Goal: Transaction & Acquisition: Download file/media

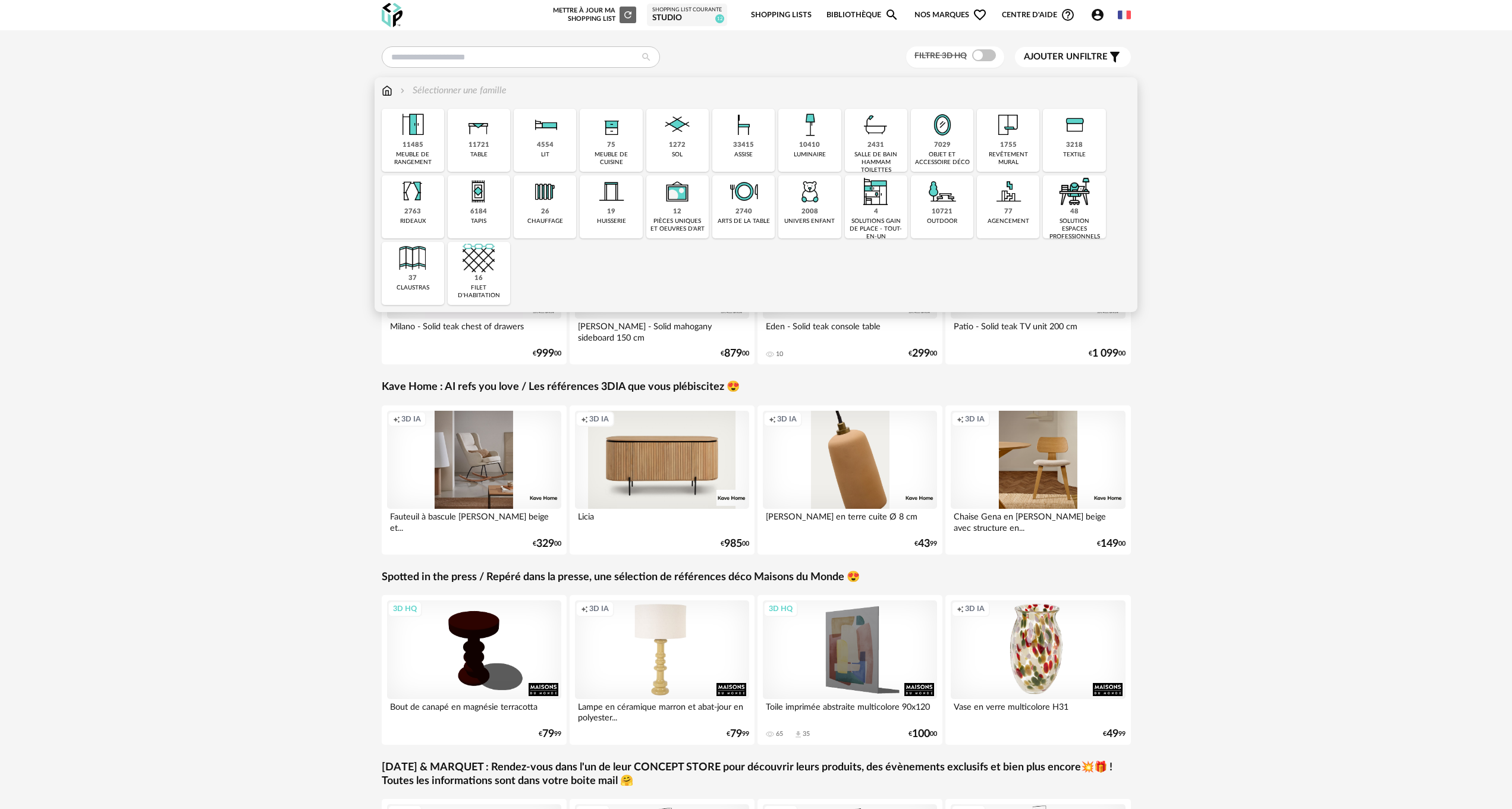
click at [821, 145] on div "10410 luminaire" at bounding box center [809, 140] width 63 height 63
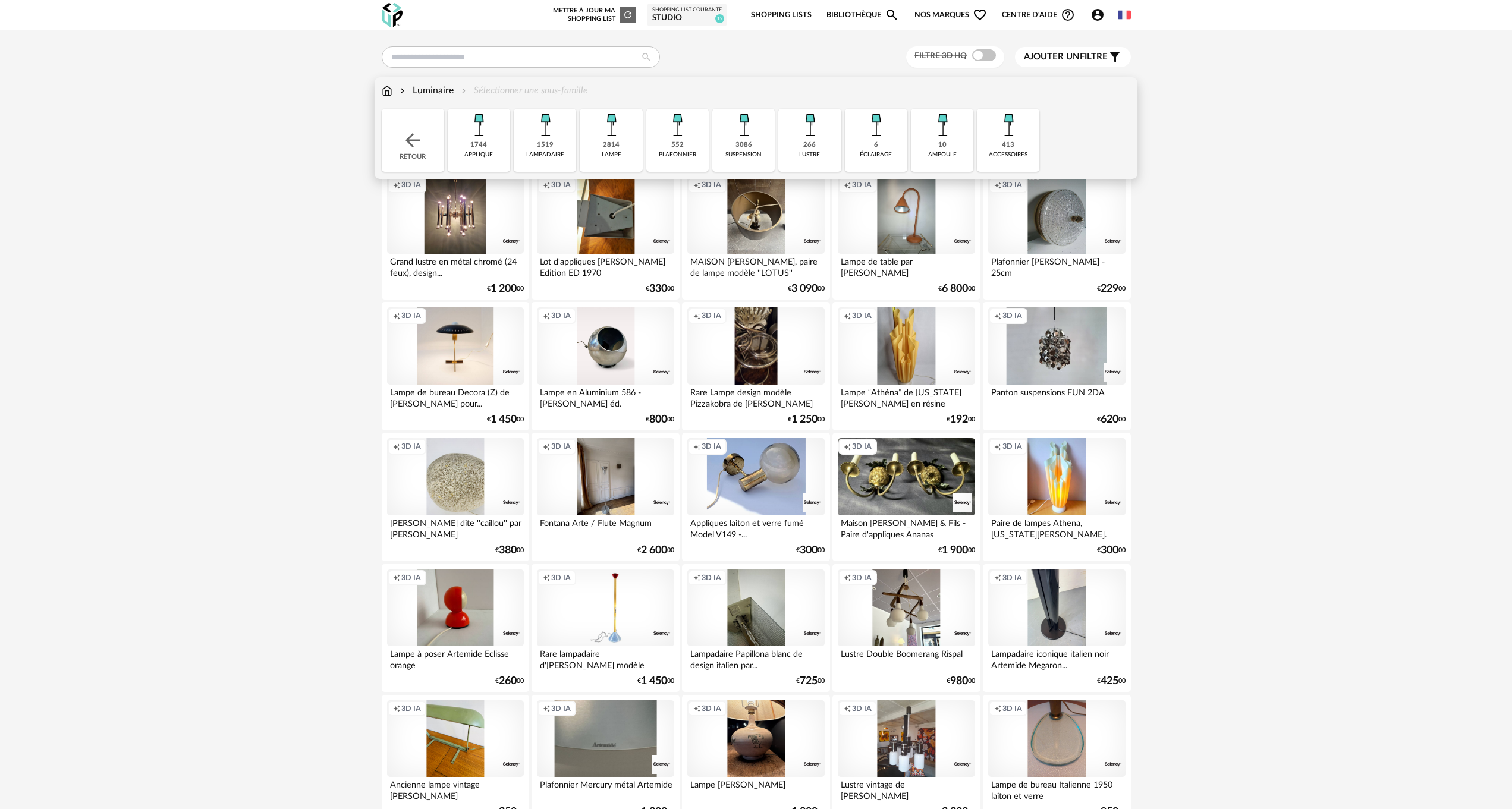
click at [473, 144] on div "1744" at bounding box center [479, 145] width 17 height 9
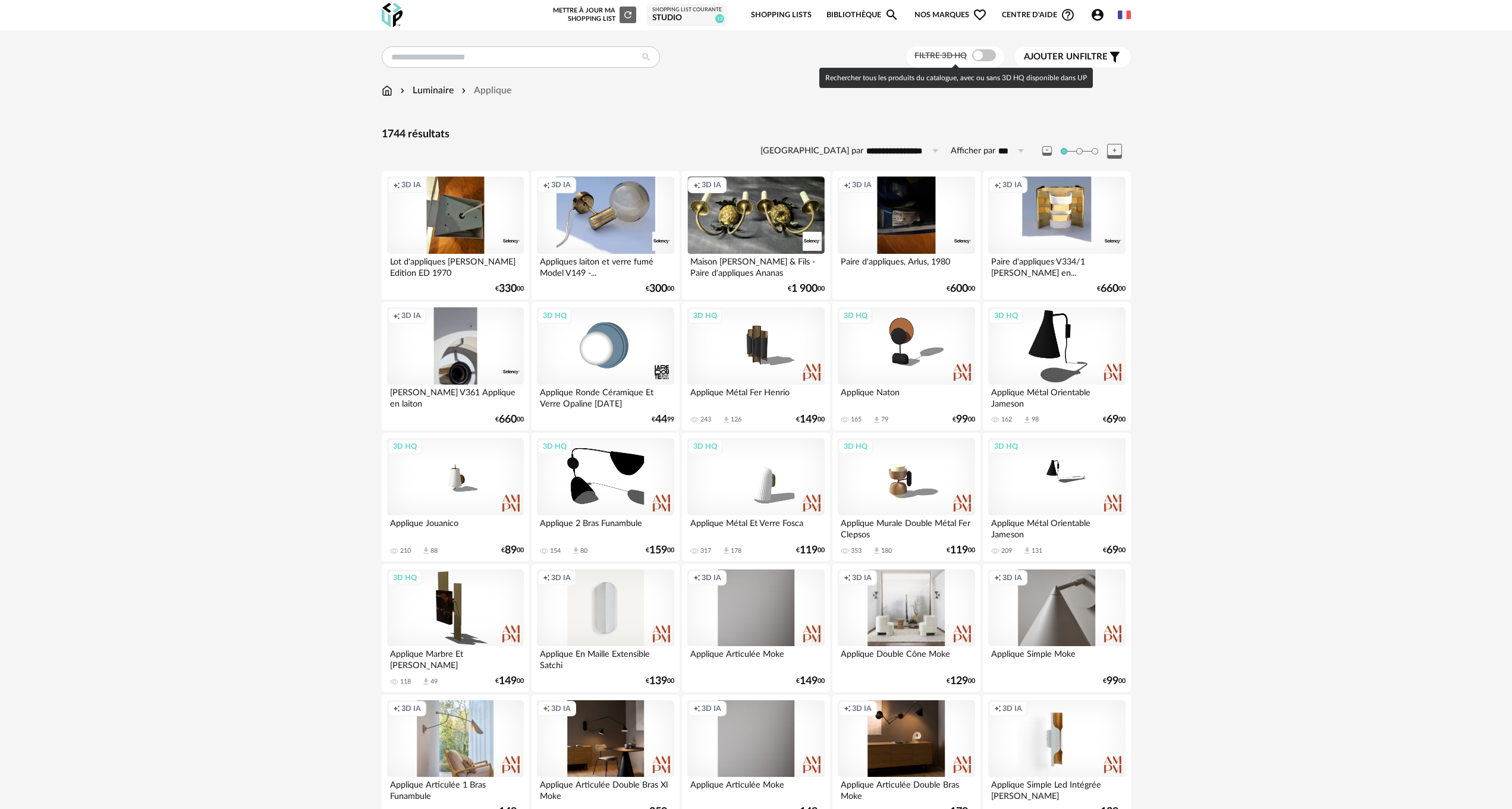
click at [984, 50] on span at bounding box center [984, 55] width 23 height 12
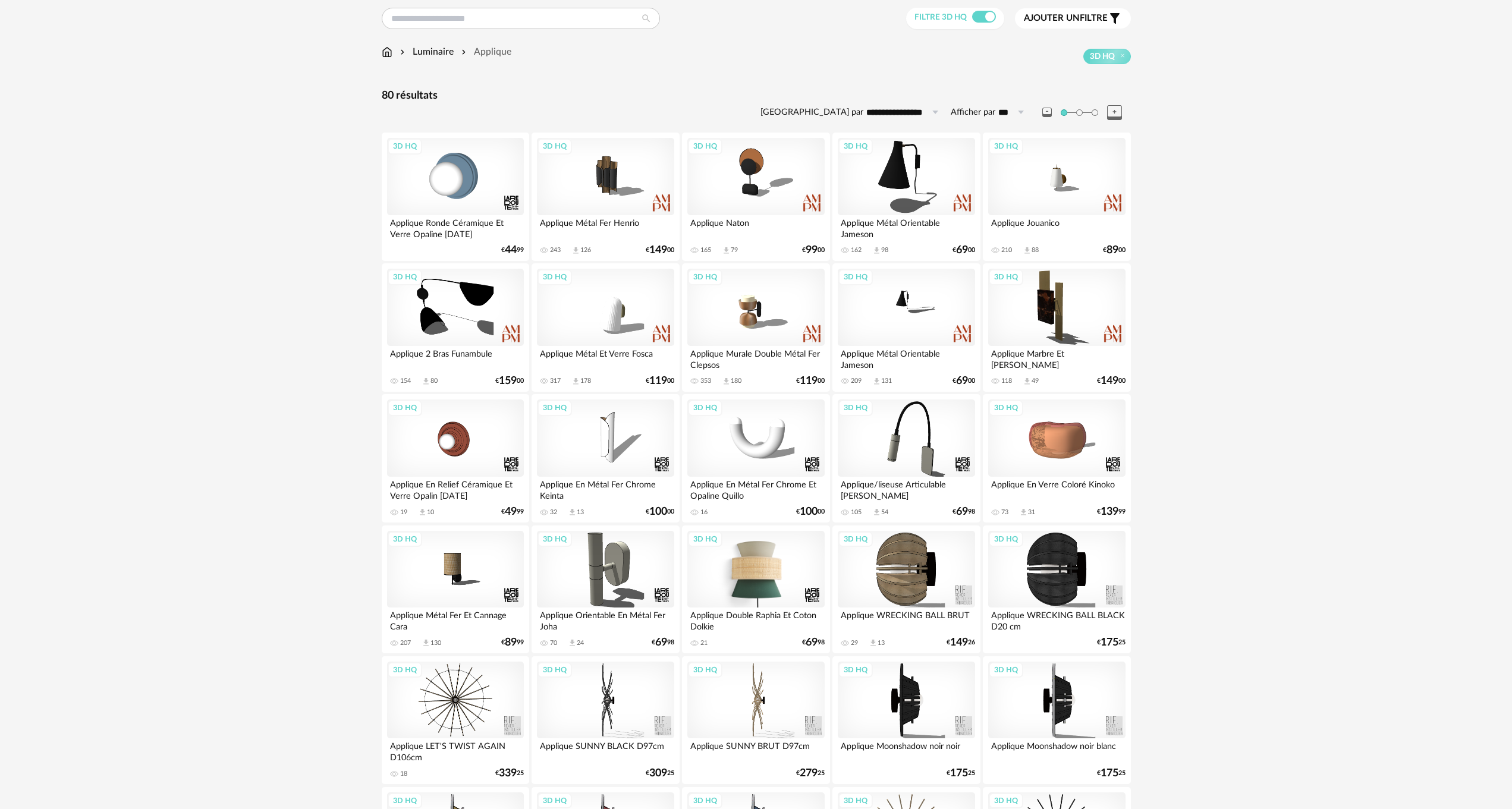
scroll to position [119, 0]
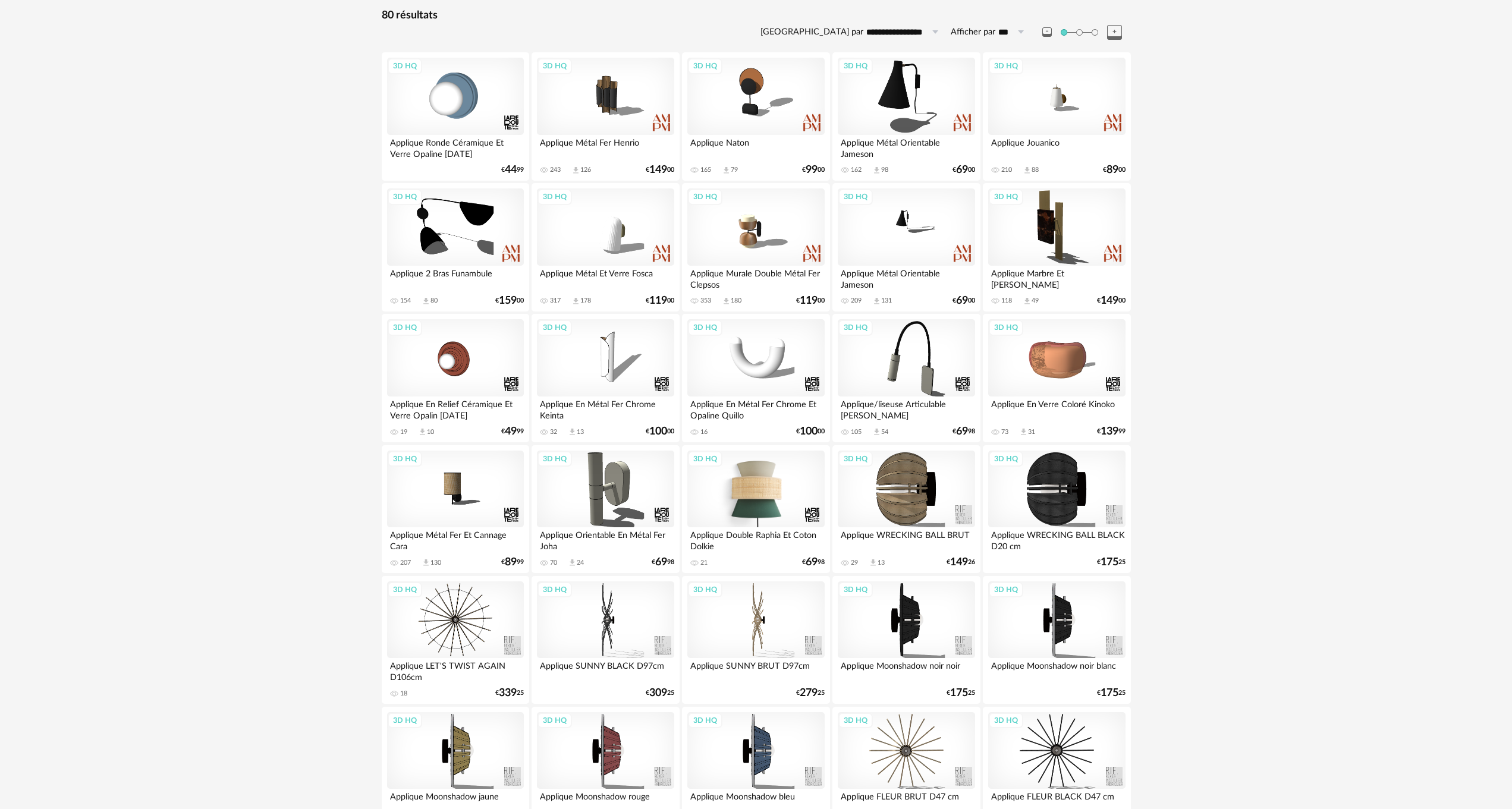
click at [756, 485] on div "3D HQ" at bounding box center [756, 489] width 137 height 77
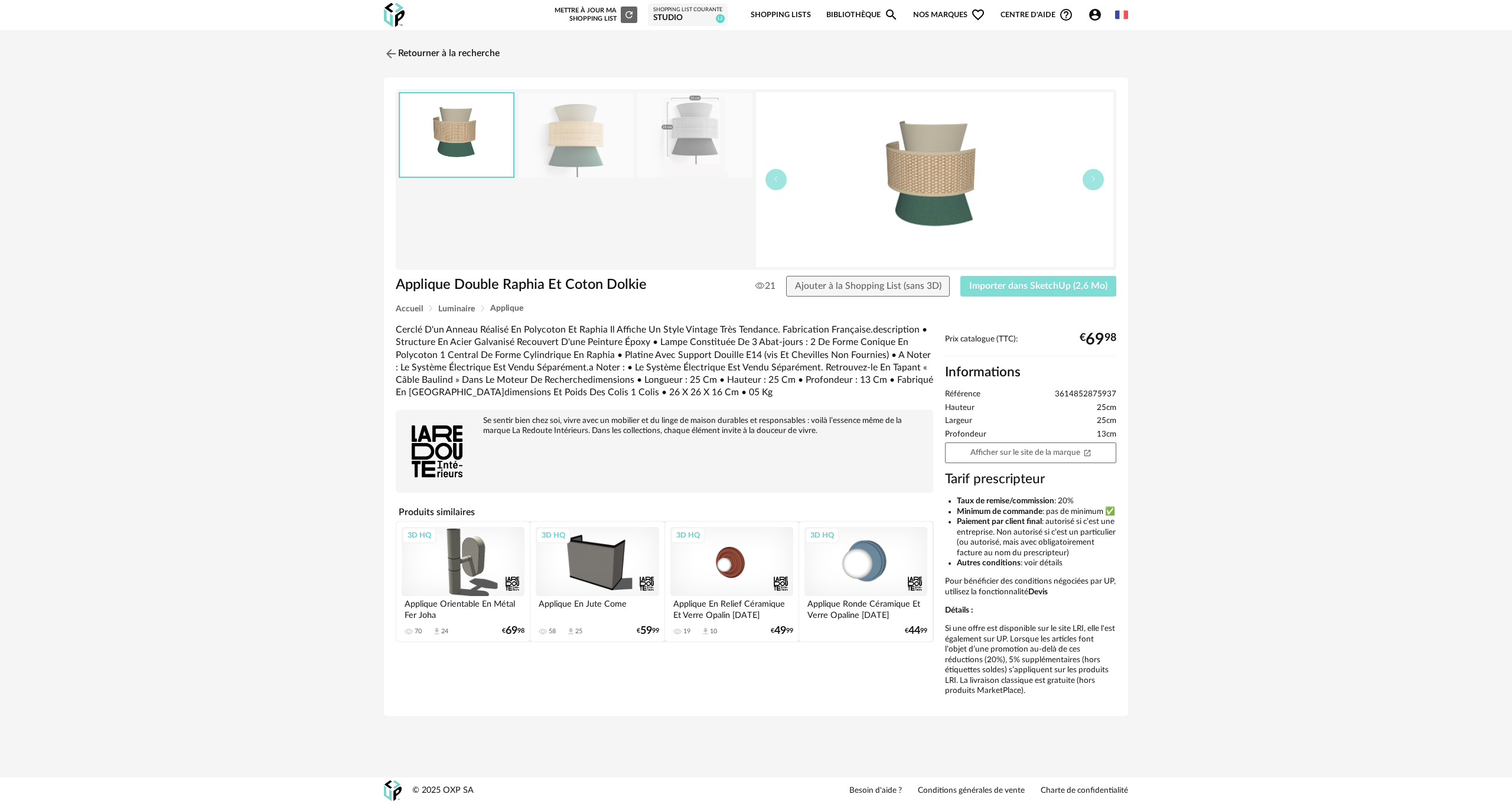
click at [1022, 288] on span "Importer dans SketchUp (2,6 Mo)" at bounding box center [1038, 286] width 138 height 9
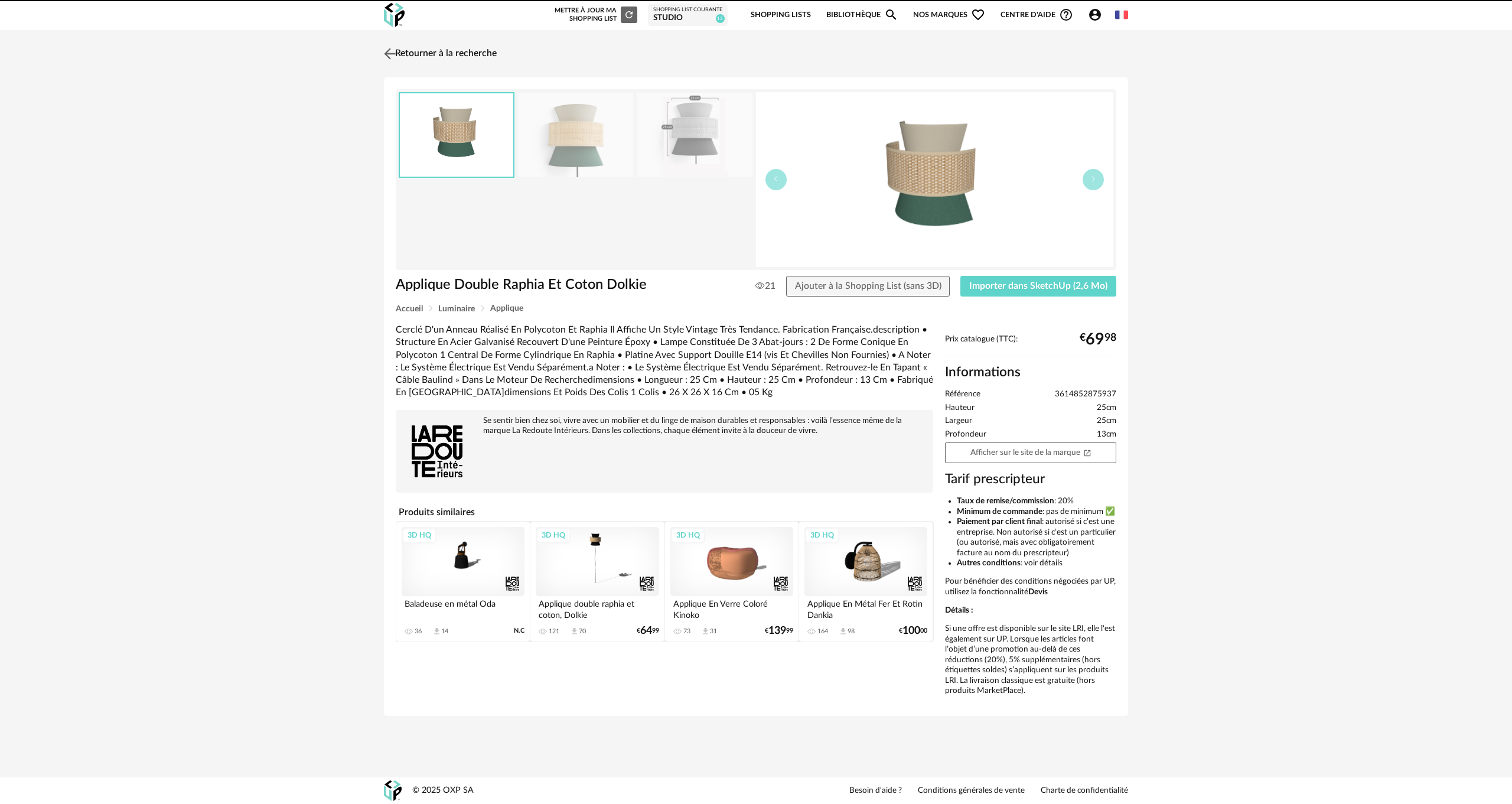
click at [386, 48] on img at bounding box center [390, 53] width 17 height 17
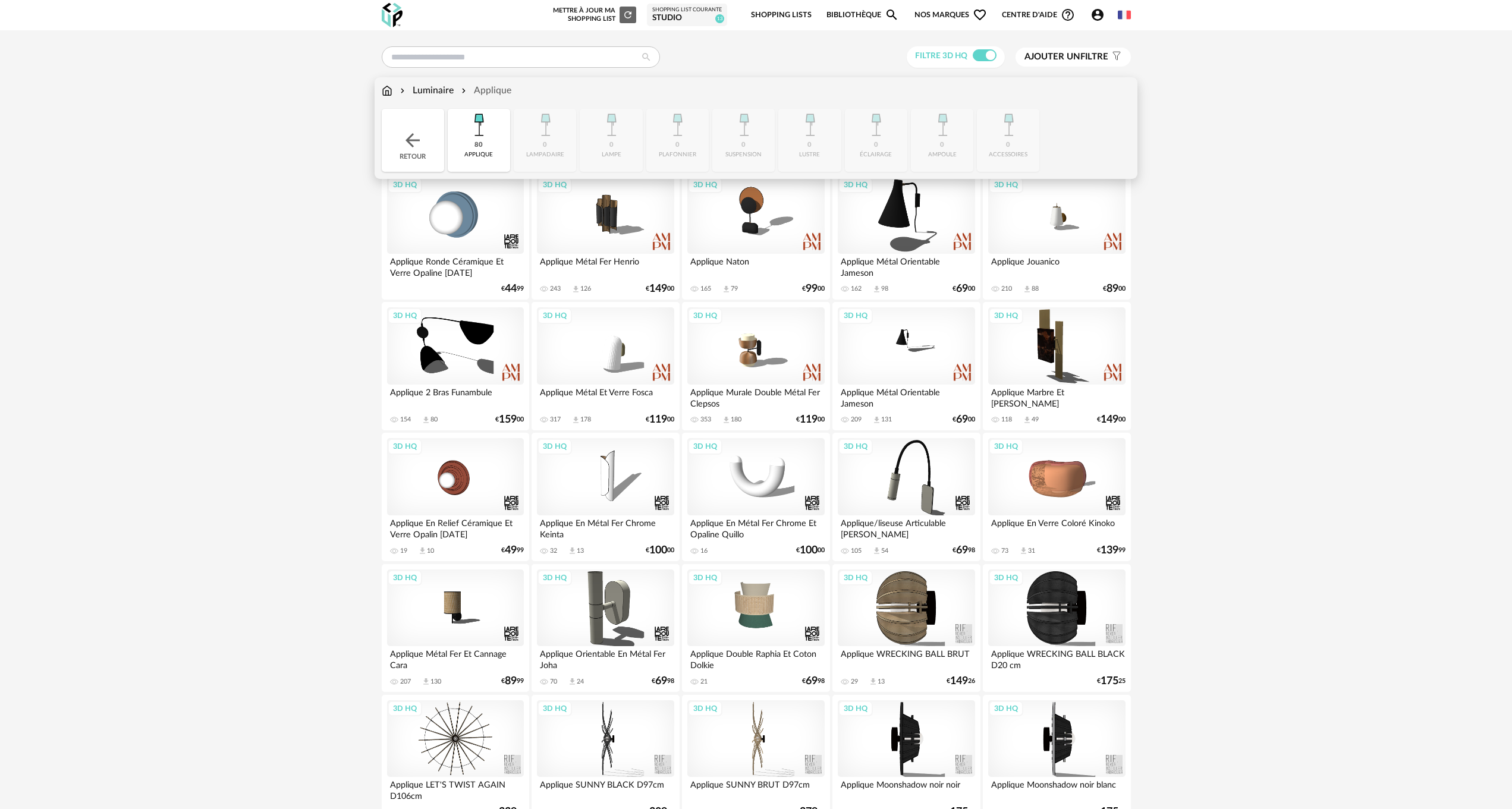
click at [386, 88] on img at bounding box center [387, 90] width 10 height 14
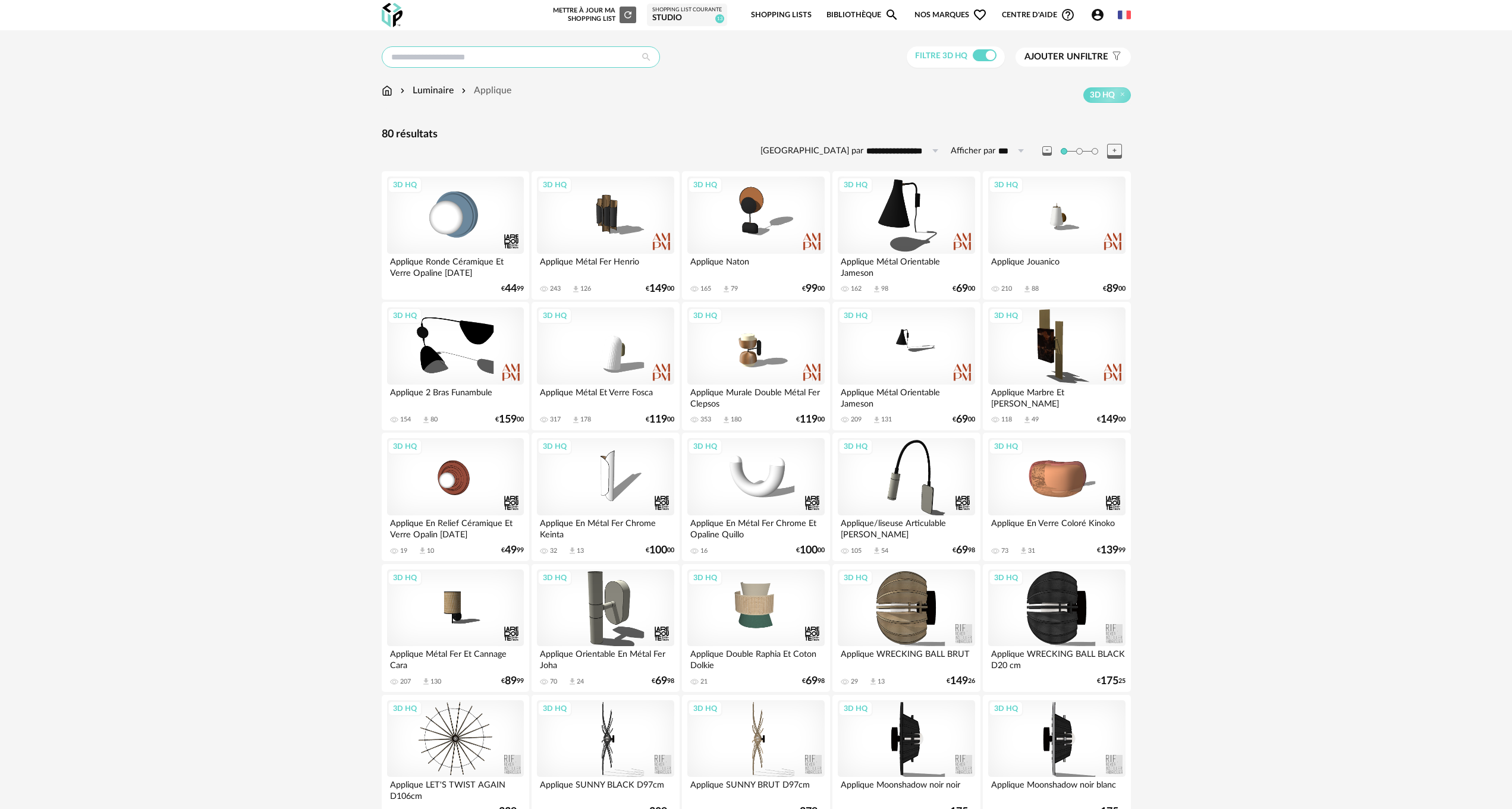
click at [421, 55] on input "text" at bounding box center [521, 56] width 279 height 22
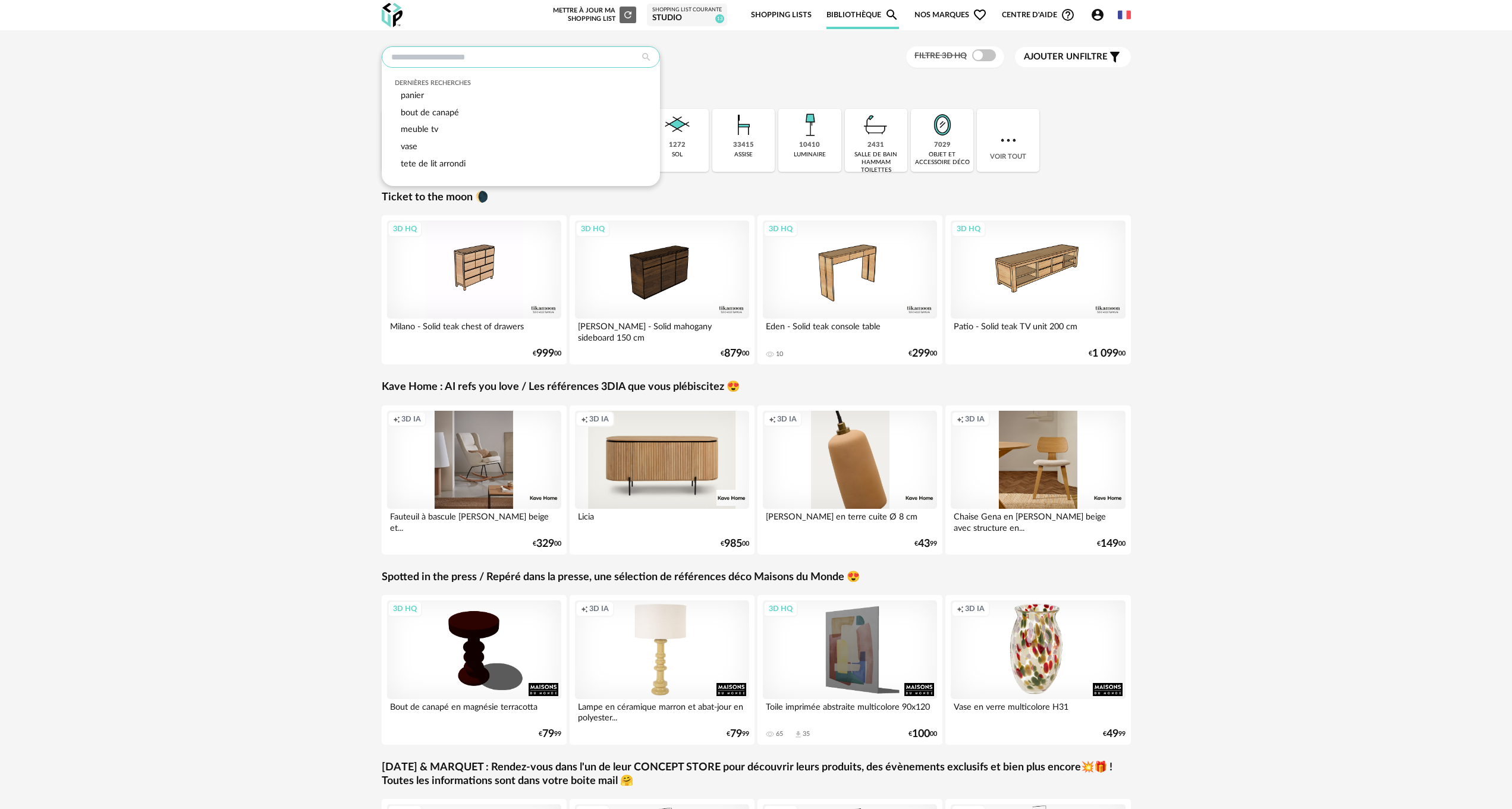
click at [421, 56] on input "text" at bounding box center [521, 56] width 279 height 22
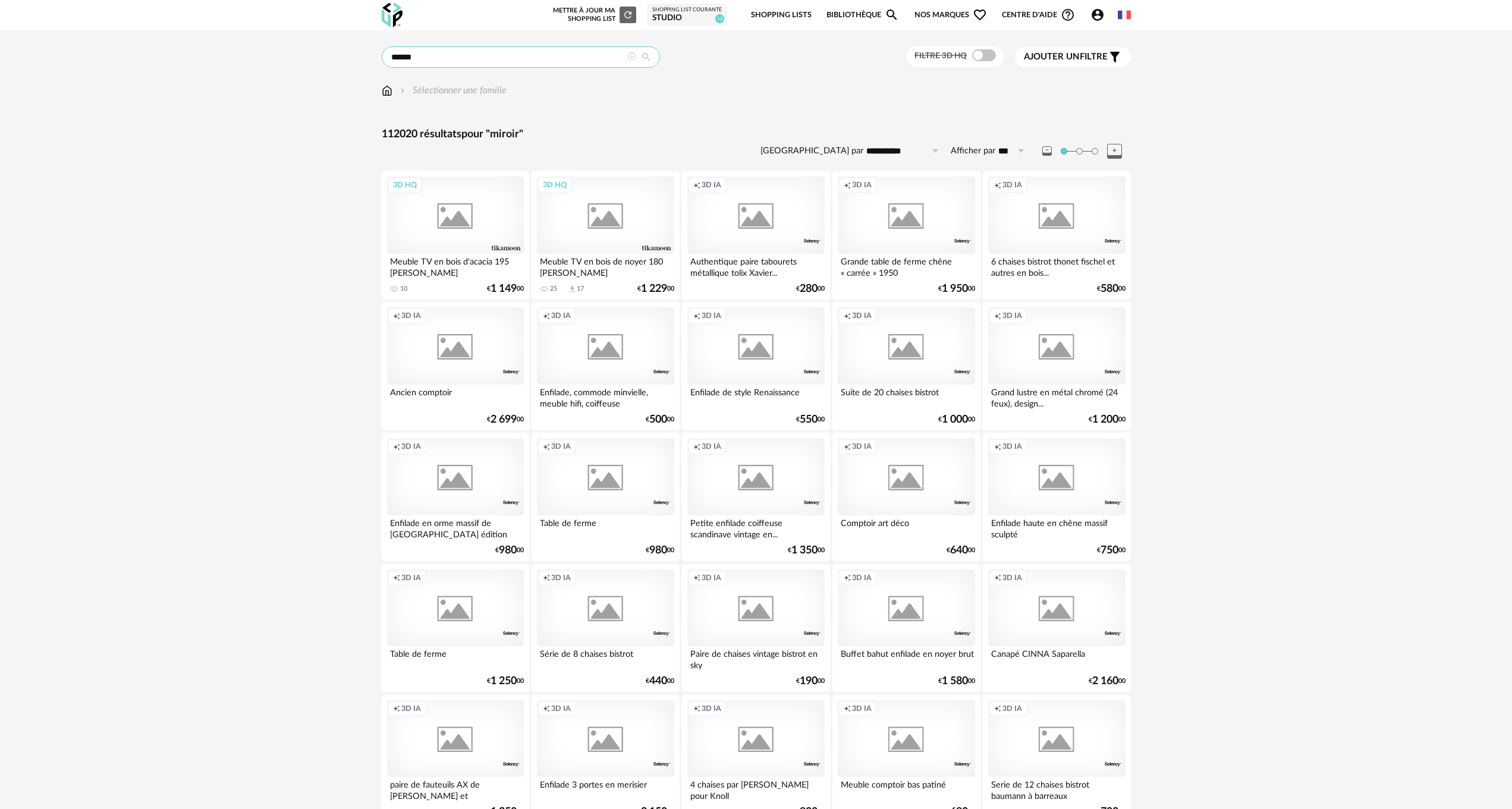
type input "******"
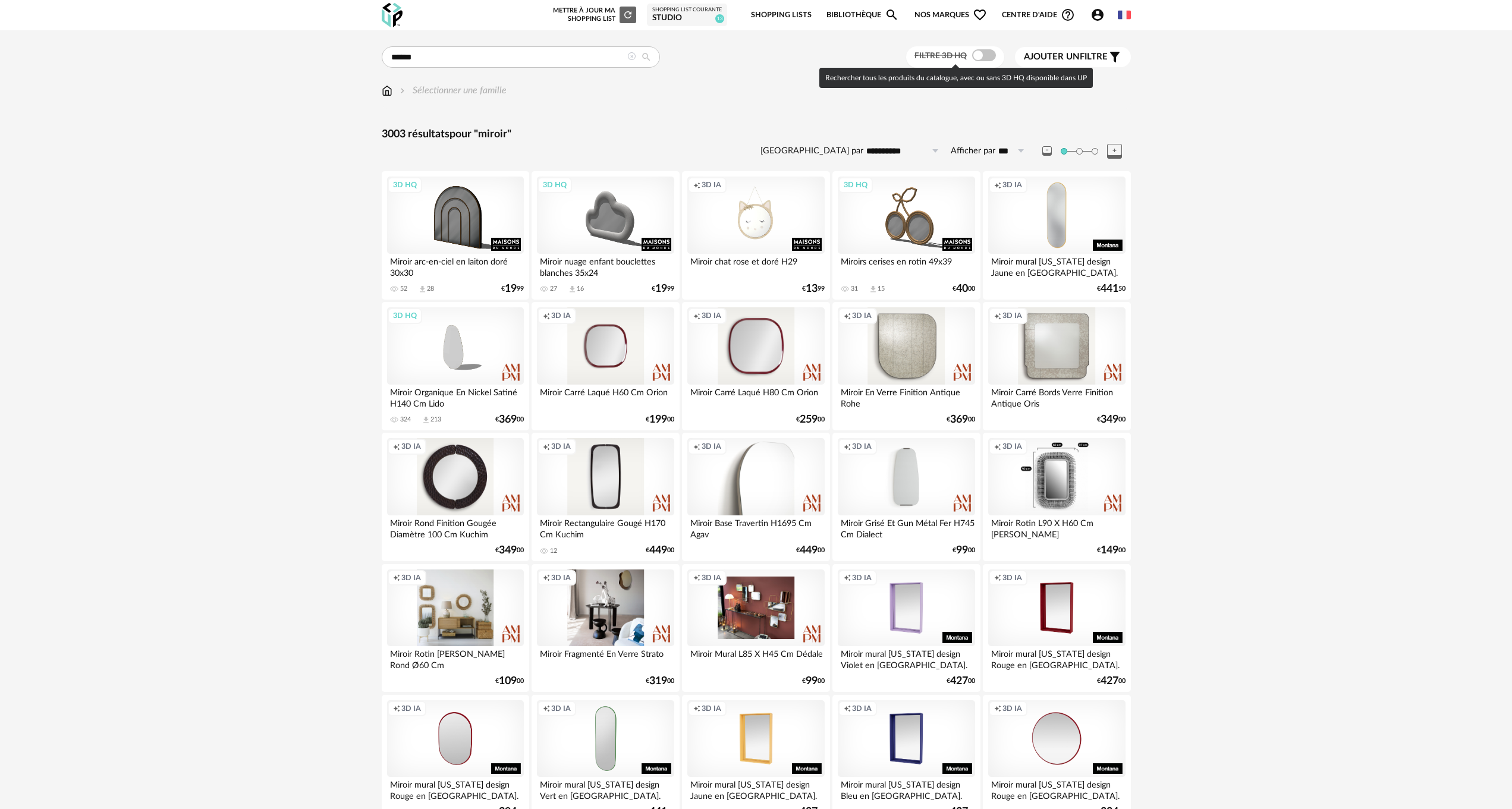
click at [987, 56] on span at bounding box center [984, 55] width 23 height 12
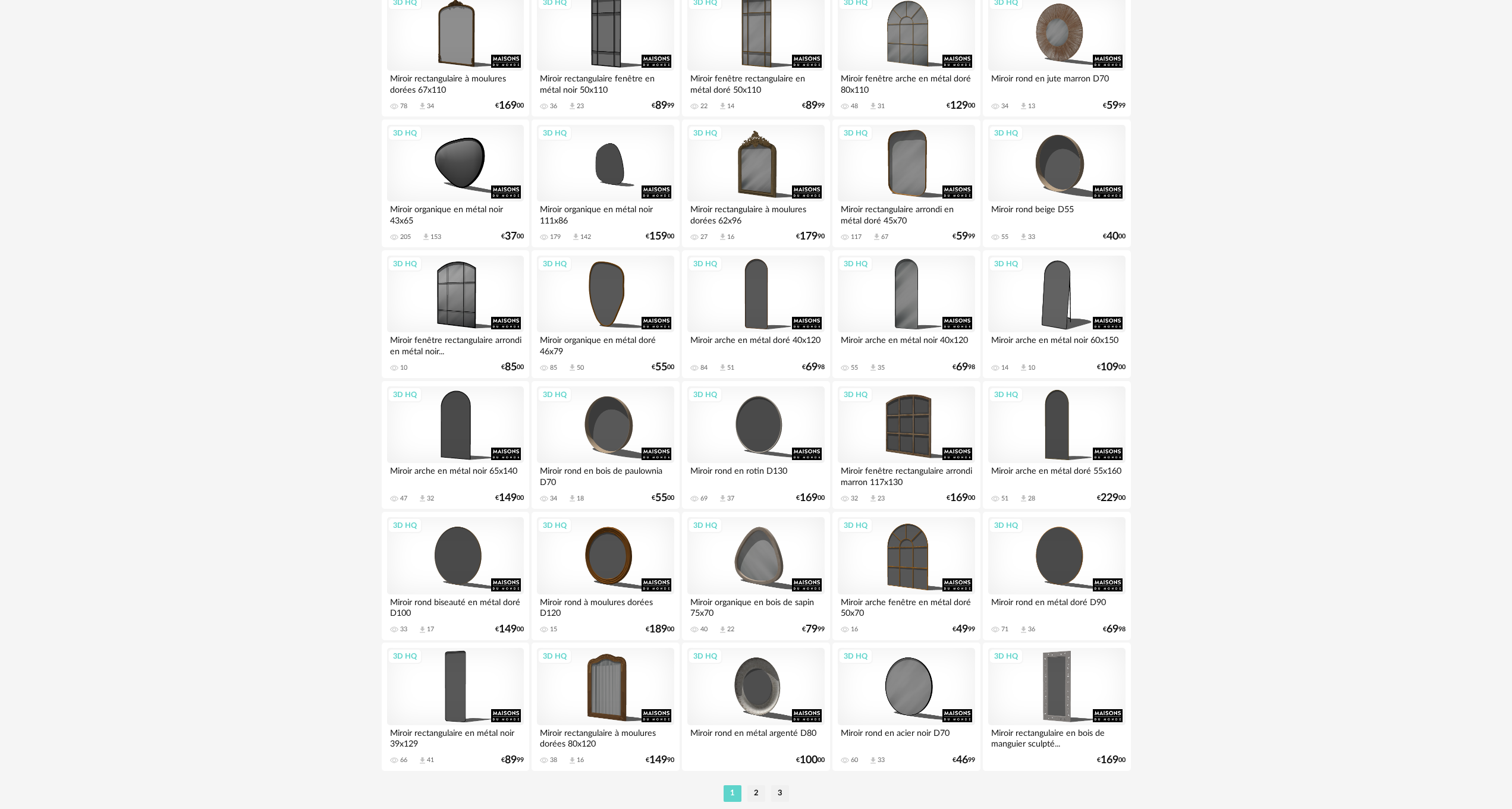
scroll to position [2057, 0]
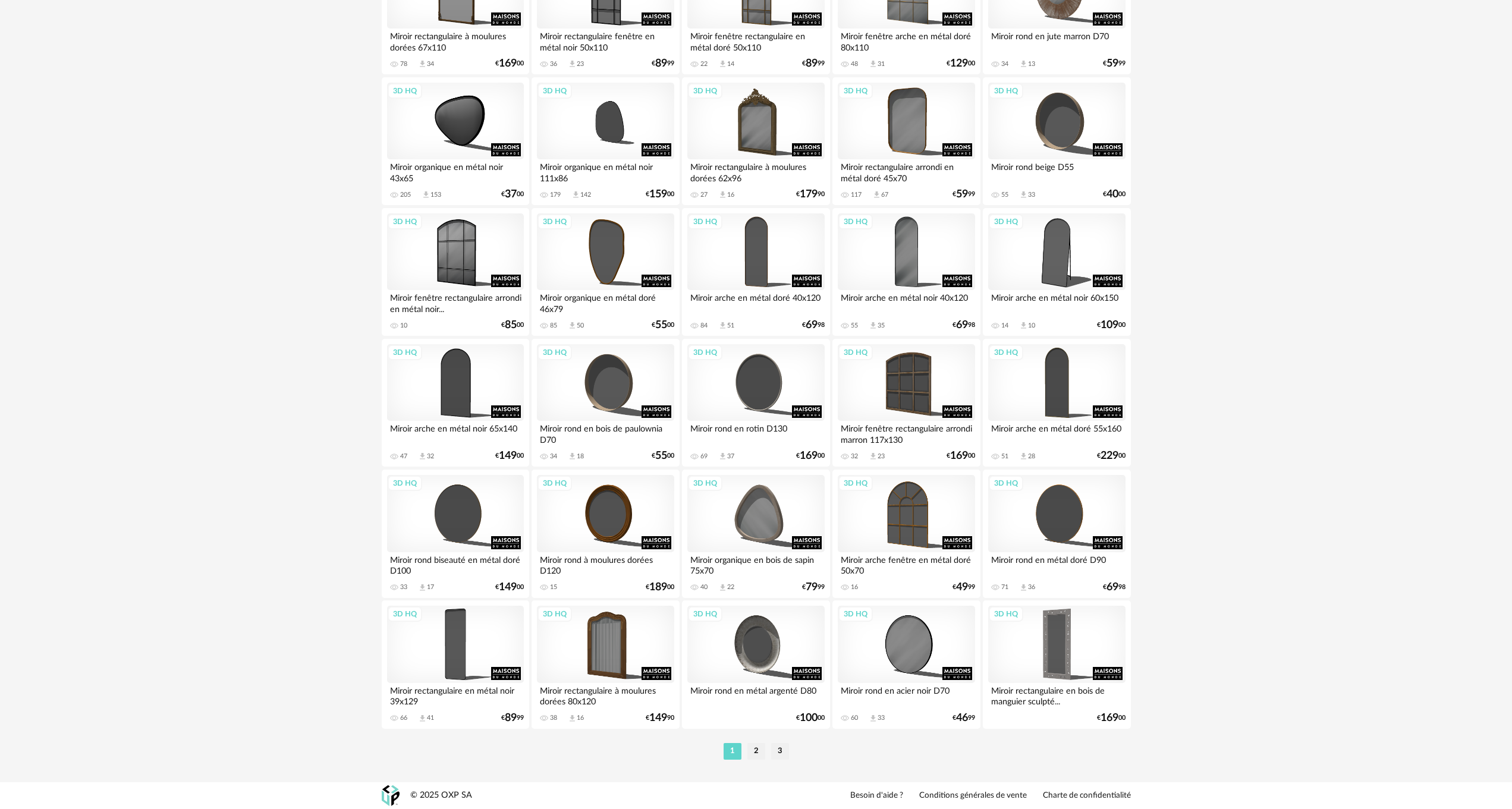
click at [754, 749] on li "2" at bounding box center [756, 752] width 18 height 17
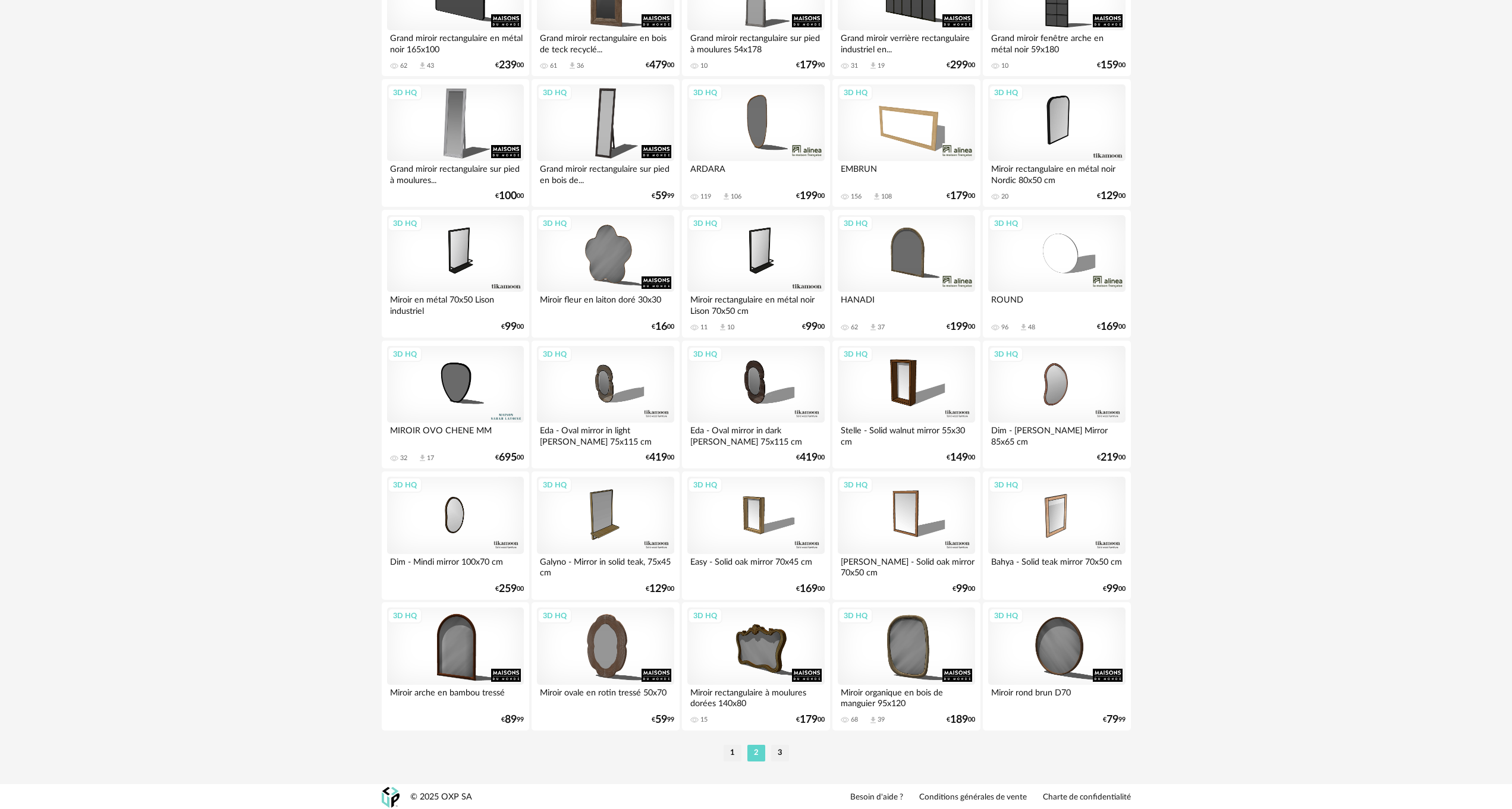
scroll to position [2057, 0]
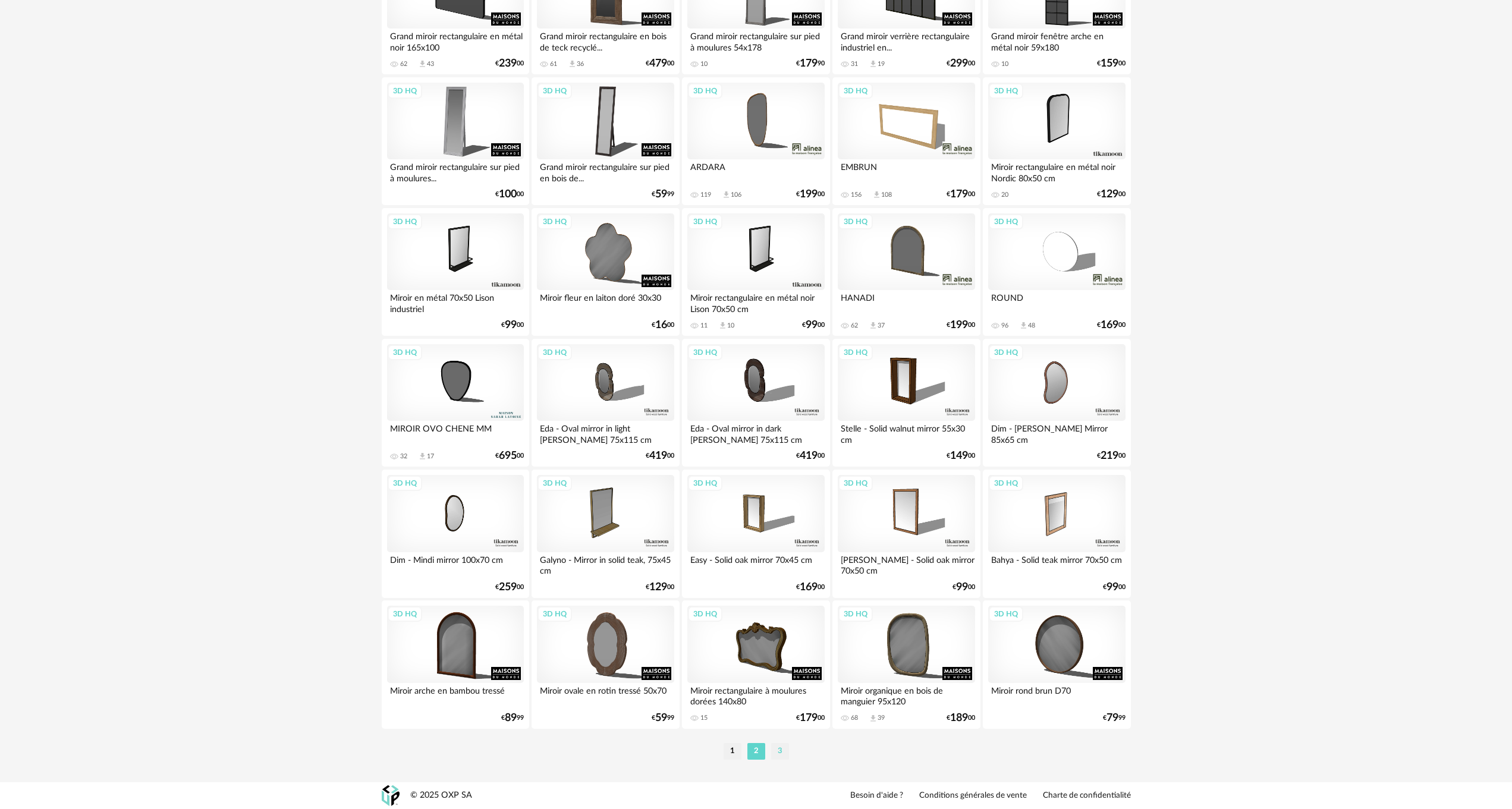
click at [780, 752] on li "3" at bounding box center [780, 752] width 18 height 17
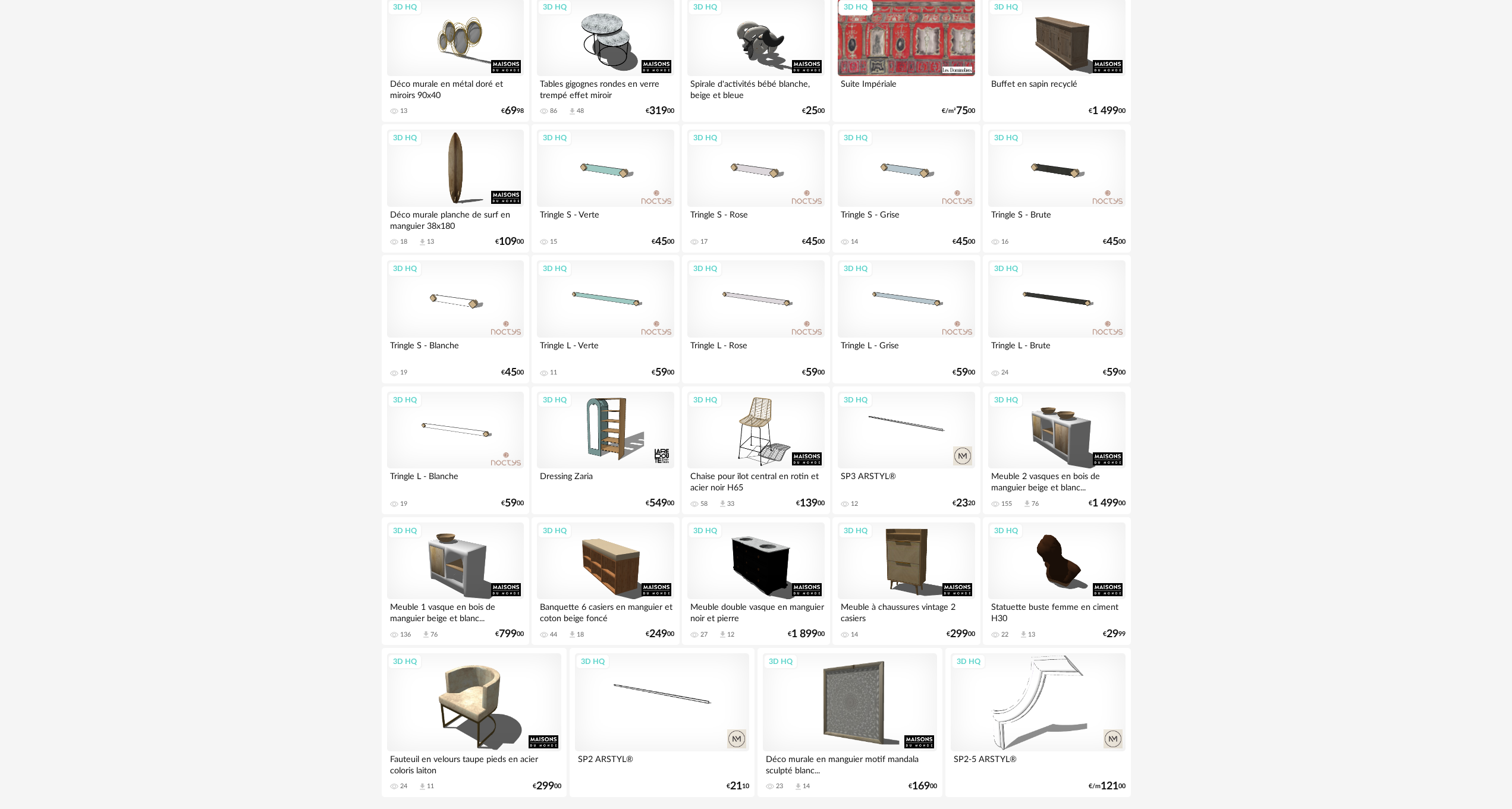
scroll to position [1555, 0]
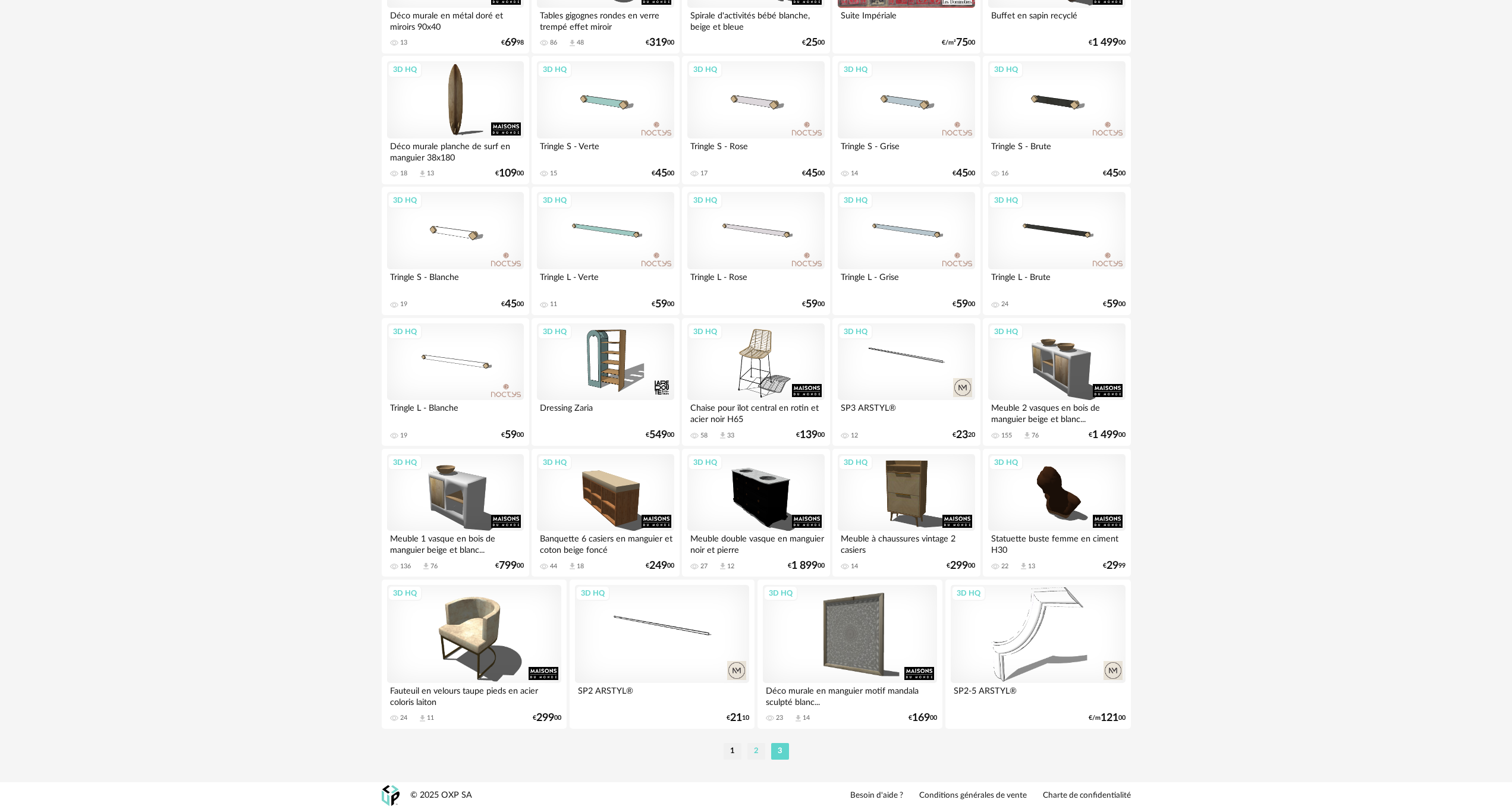
click at [756, 749] on li "2" at bounding box center [756, 752] width 18 height 17
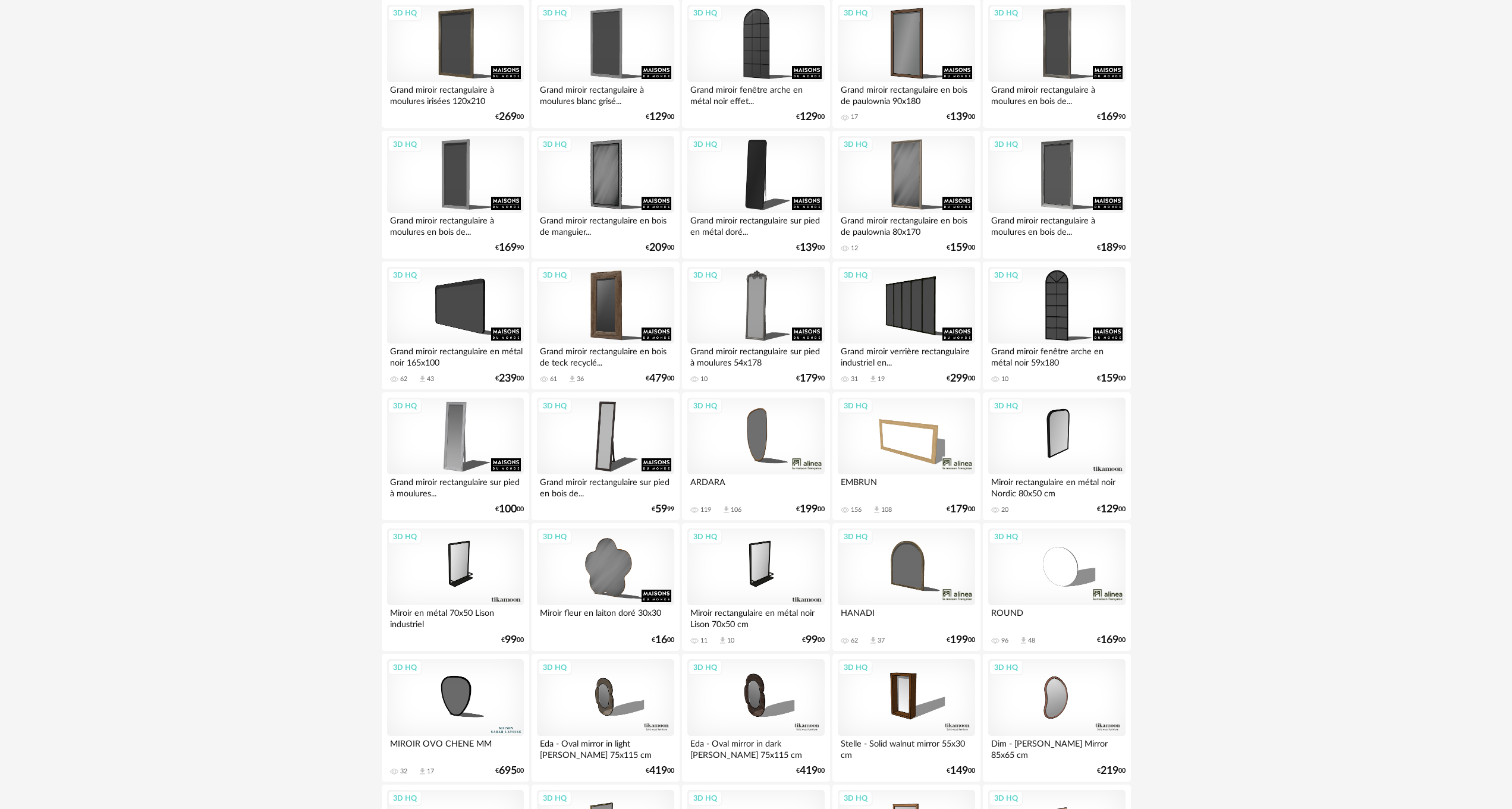
scroll to position [1843, 0]
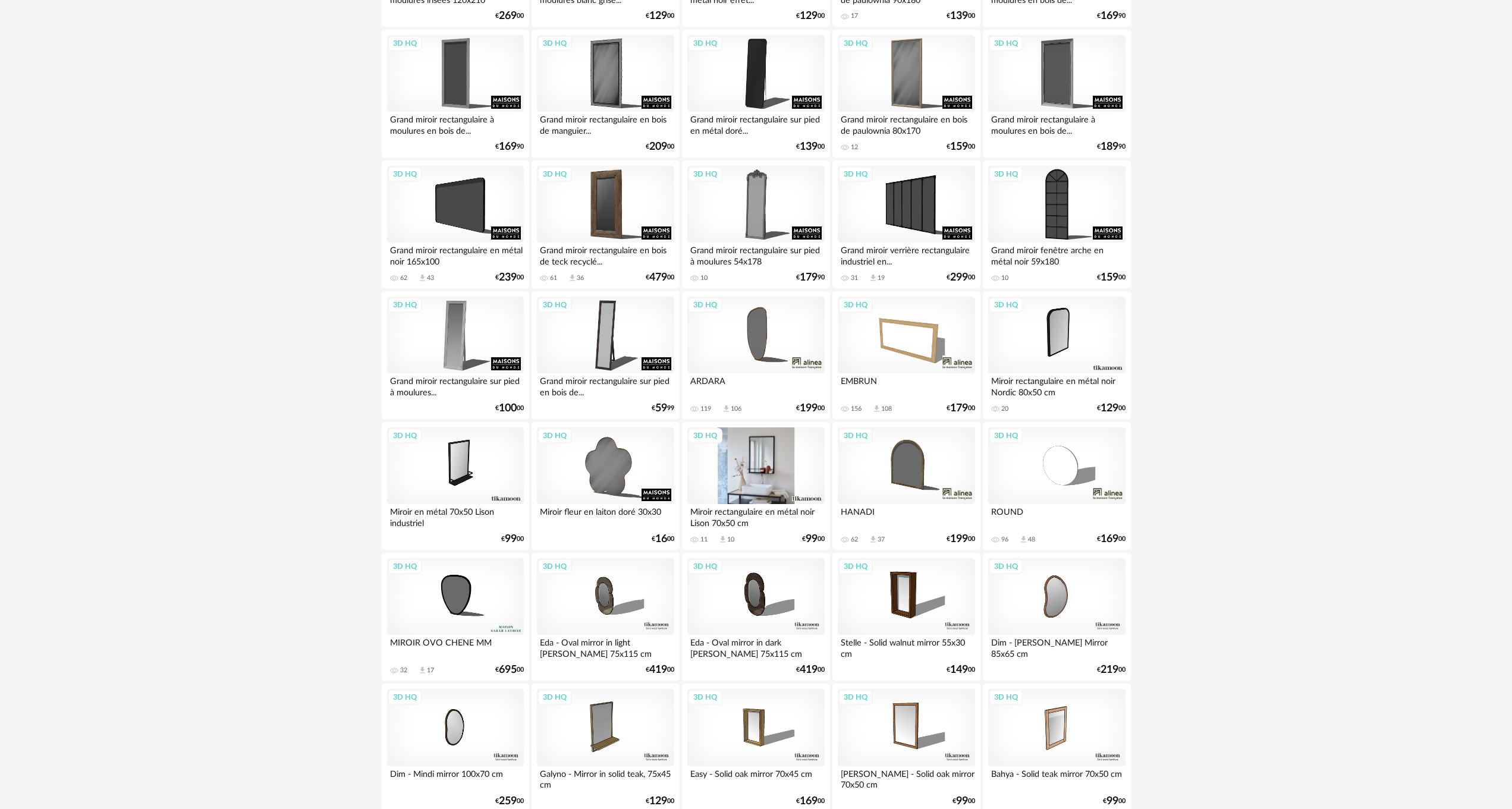
click at [740, 462] on div "3D HQ" at bounding box center [756, 466] width 137 height 77
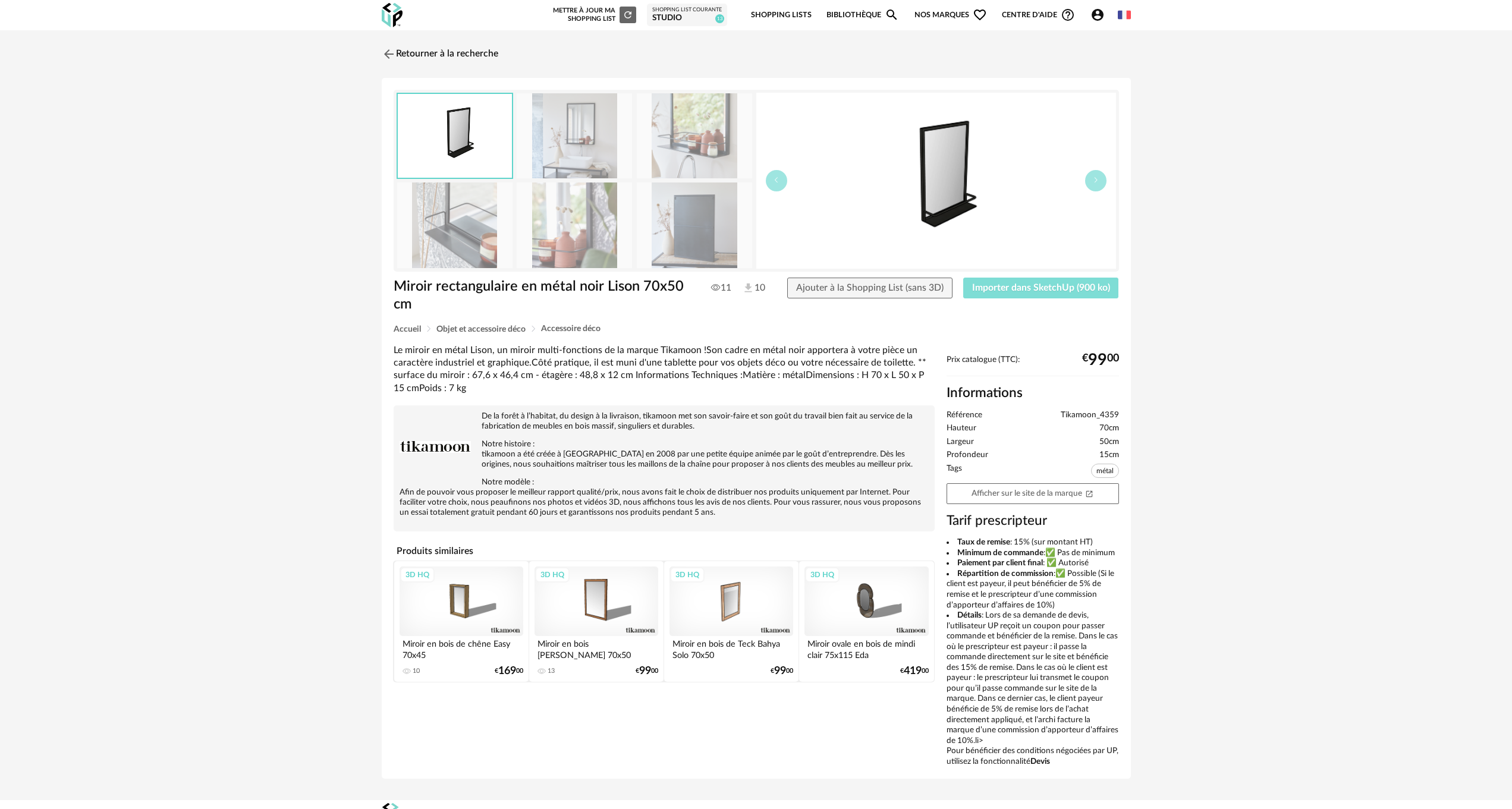
click at [1008, 288] on span "Importer dans SketchUp (900 ko)" at bounding box center [1041, 288] width 138 height 9
